Goal: Task Accomplishment & Management: Manage account settings

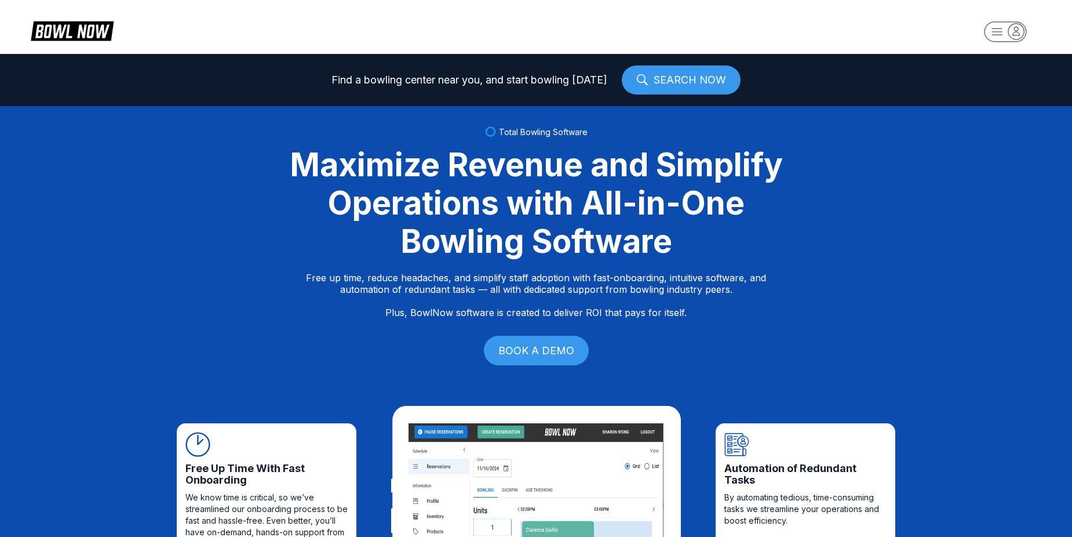
click at [996, 29] on rect "button" at bounding box center [1005, 31] width 42 height 20
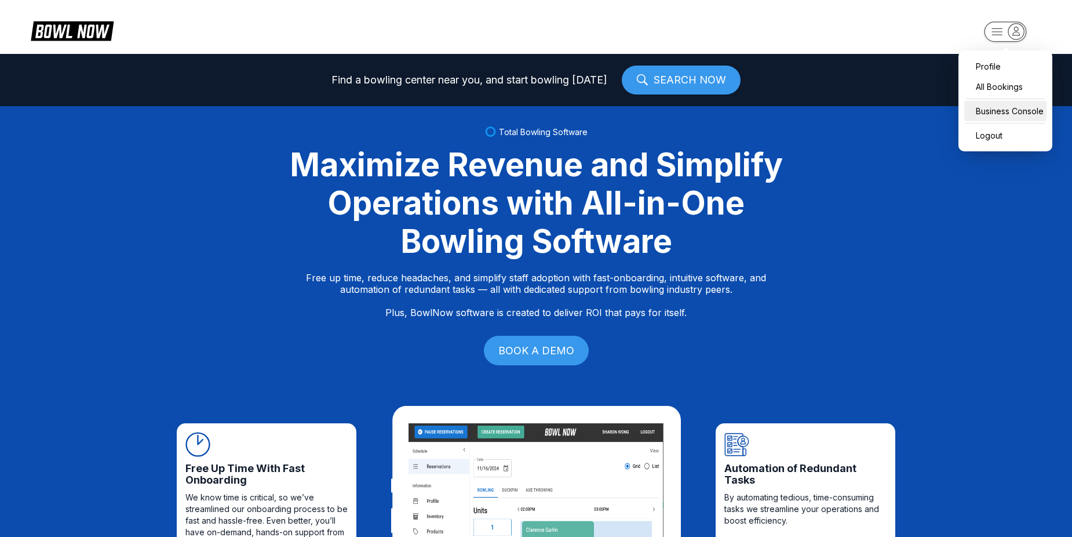
click at [1000, 101] on div "Business Console" at bounding box center [1005, 111] width 82 height 20
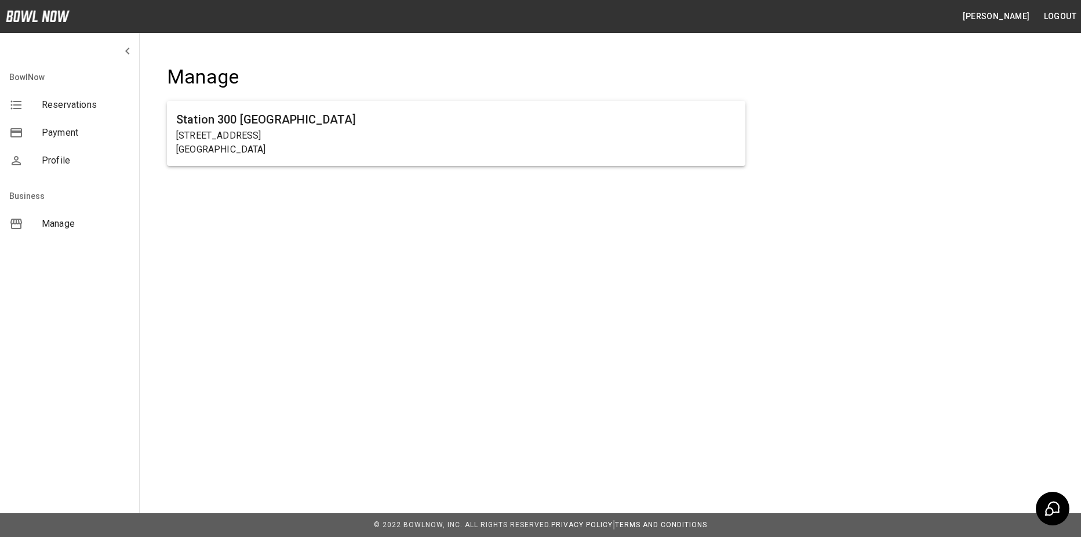
click at [385, 121] on h6 "Station 300 [GEOGRAPHIC_DATA]" at bounding box center [456, 119] width 560 height 19
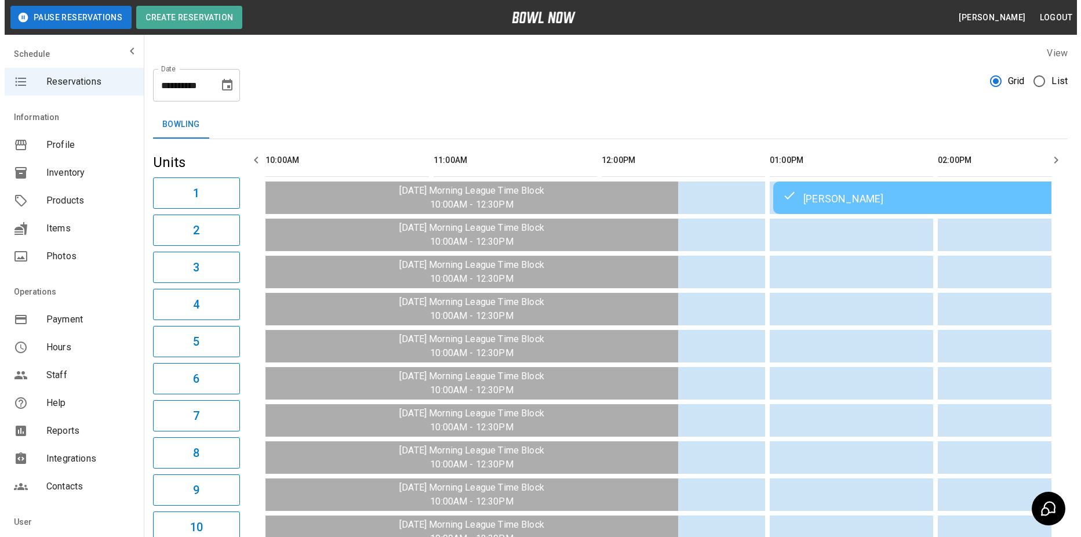
scroll to position [0, 840]
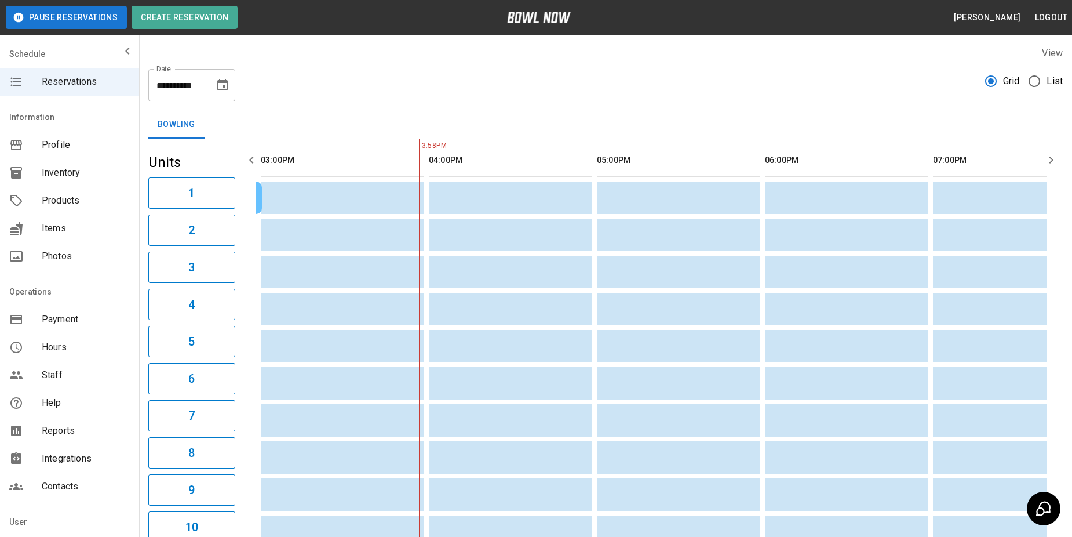
click at [1051, 82] on span "List" at bounding box center [1055, 81] width 16 height 14
